Goal: Task Accomplishment & Management: Use online tool/utility

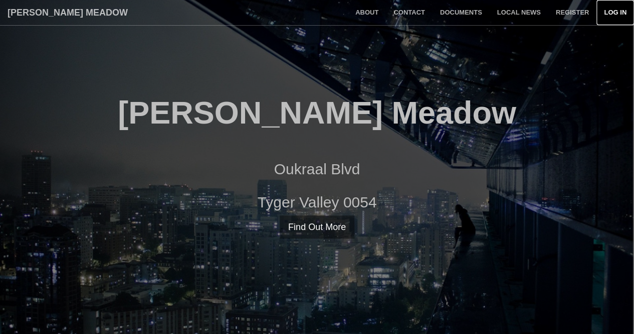
click at [616, 9] on link "Log in" at bounding box center [616, 12] width 38 height 25
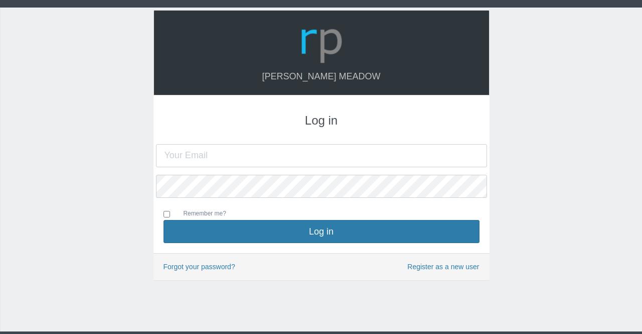
type input "[EMAIL_ADDRESS][DOMAIN_NAME]"
click at [210, 214] on label "Remember me?" at bounding box center [200, 214] width 53 height 11
click at [170, 214] on input "Remember me?" at bounding box center [167, 214] width 7 height 7
checkbox input "true"
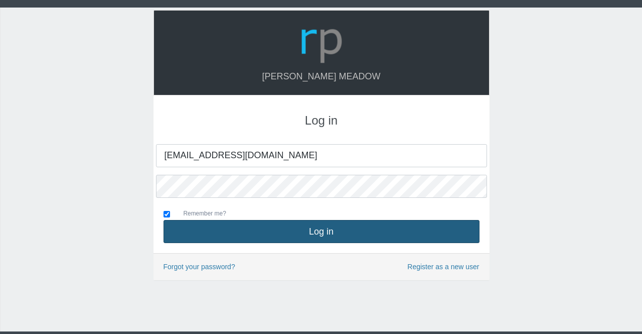
click at [255, 231] on button "Log in" at bounding box center [322, 231] width 316 height 23
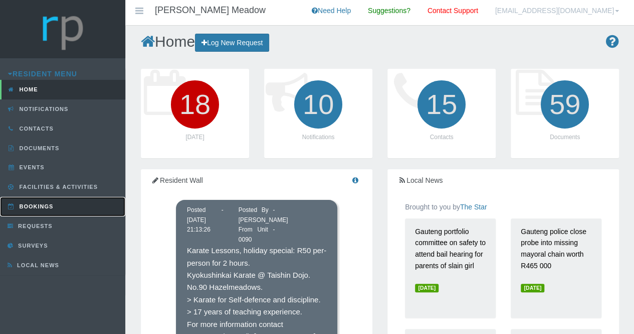
click at [86, 212] on link "Bookings" at bounding box center [62, 207] width 125 height 20
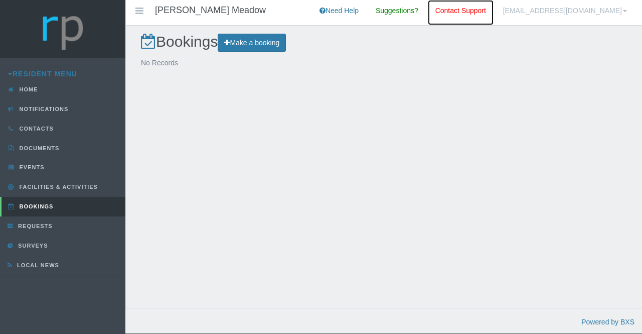
click at [469, 9] on link "Contact Support" at bounding box center [461, 12] width 66 height 25
